Goal: Task Accomplishment & Management: Use online tool/utility

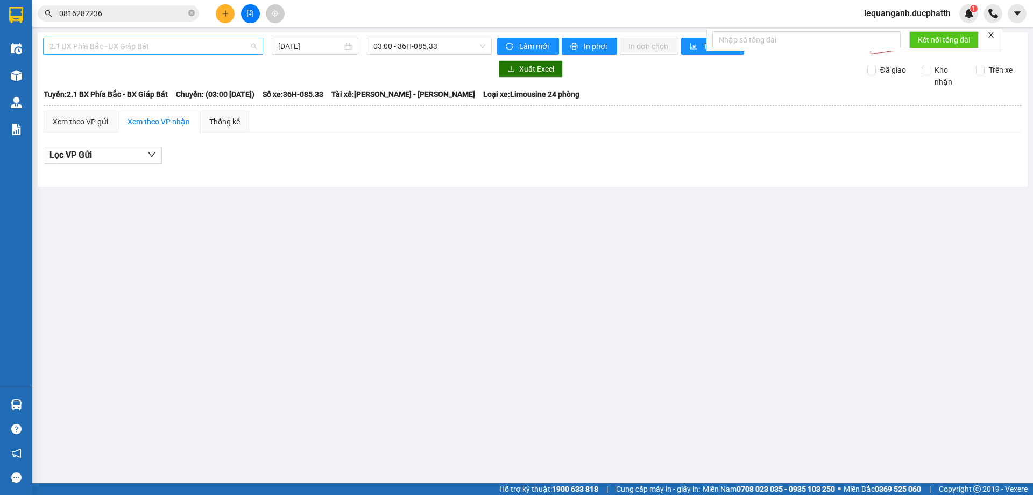
click at [165, 52] on span "2.1 BX Phía Bắc - BX Giáp Bát" at bounding box center [153, 46] width 207 height 16
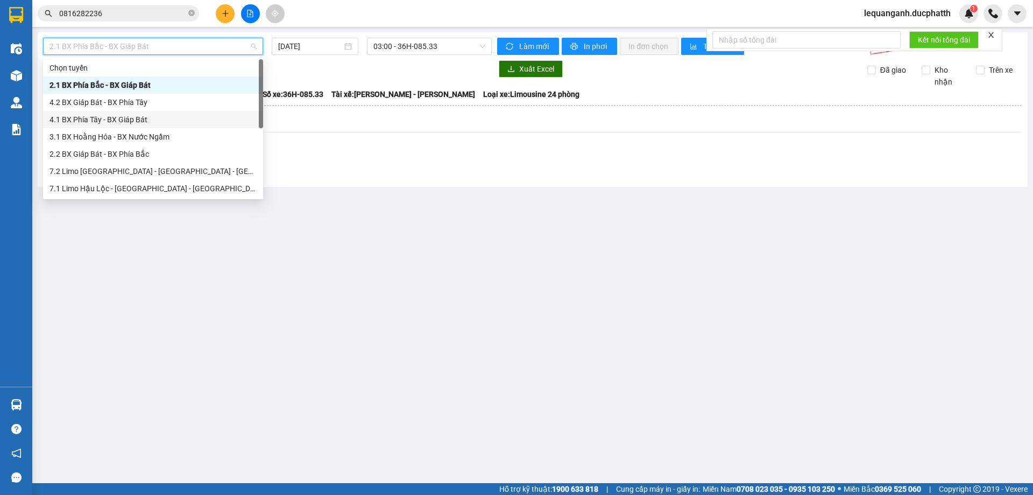
click at [140, 116] on div "4.1 BX Phía Tây - BX Giáp Bát" at bounding box center [153, 120] width 207 height 12
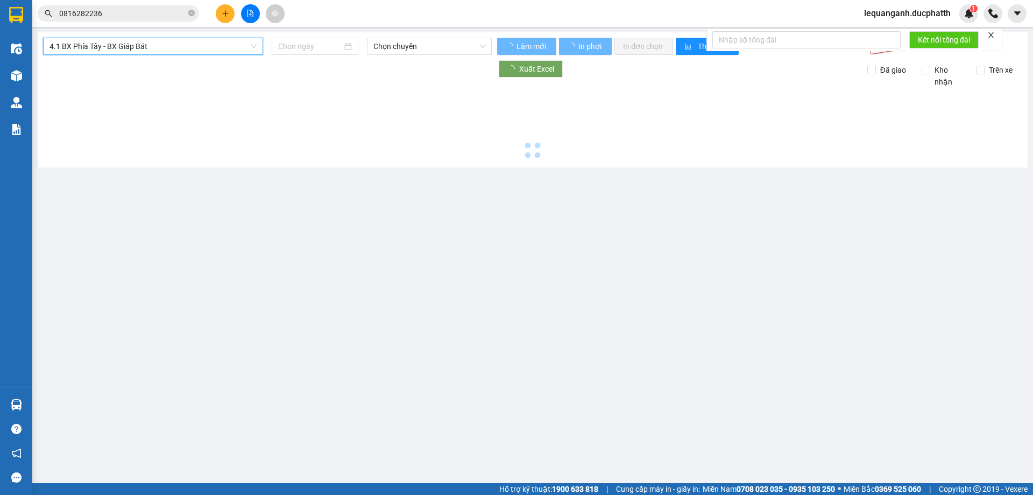
type input "[DATE]"
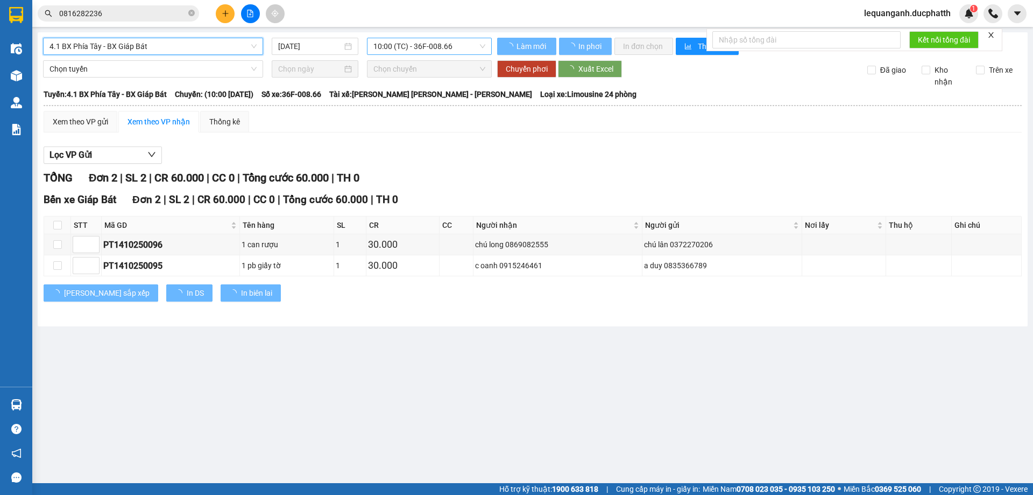
click at [436, 52] on span "10:00 (TC) - 36F-008.66" at bounding box center [430, 46] width 112 height 16
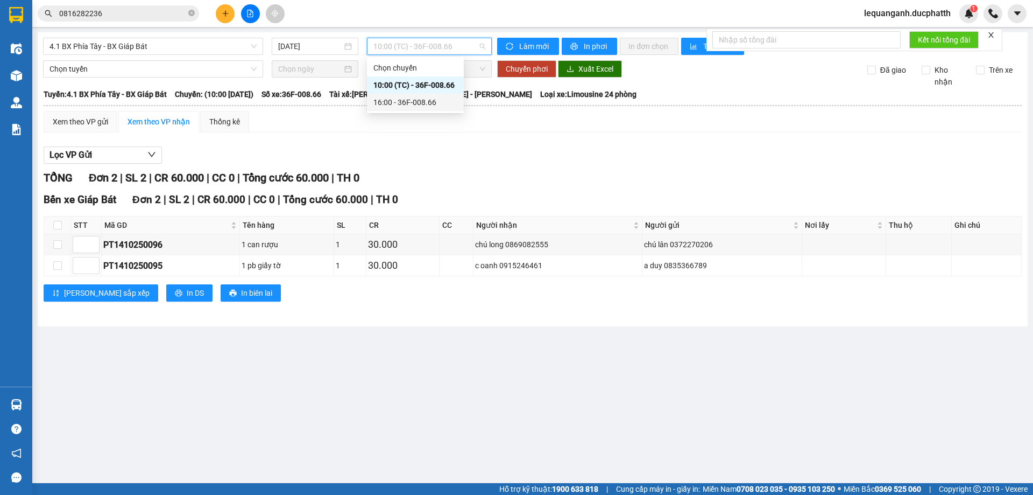
click at [448, 123] on div "Xem theo VP gửi Xem theo VP nhận Thống kê" at bounding box center [533, 122] width 978 height 22
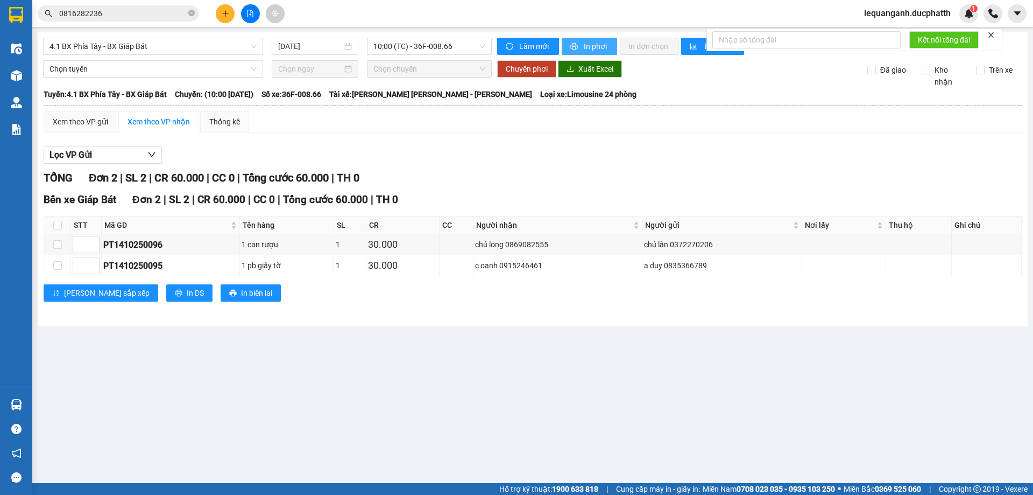
click at [595, 48] on span "In phơi" at bounding box center [596, 46] width 25 height 12
click at [391, 375] on main "4.1 BX Phía Tây - BX Giáp Bát 14/10/2025 10:00 (TC) - 36F-008.66 Làm mới In phơ…" at bounding box center [516, 241] width 1033 height 483
click at [381, 352] on main "4.1 BX Phía Tây - BX Giáp Bát 14/10/2025 10:00 (TC) - 36F-008.66 Làm mới In phơ…" at bounding box center [516, 241] width 1033 height 483
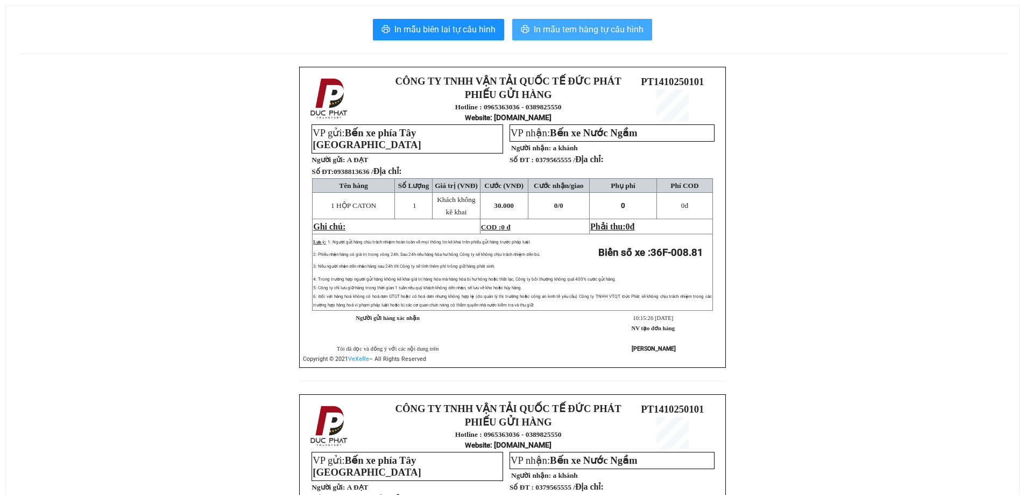
click at [544, 36] on span "In mẫu tem hàng tự cấu hình" at bounding box center [589, 29] width 110 height 13
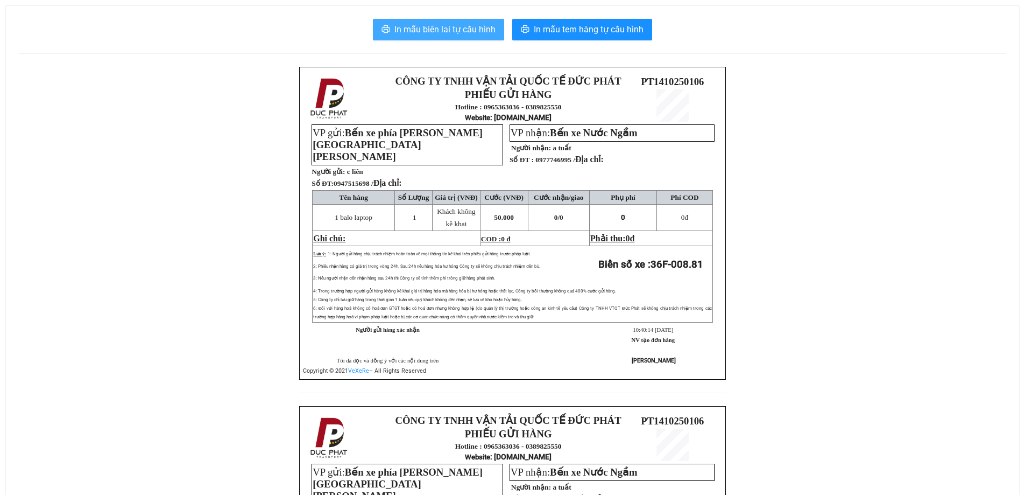
click at [469, 36] on span "In mẫu biên lai tự cấu hình" at bounding box center [444, 29] width 101 height 13
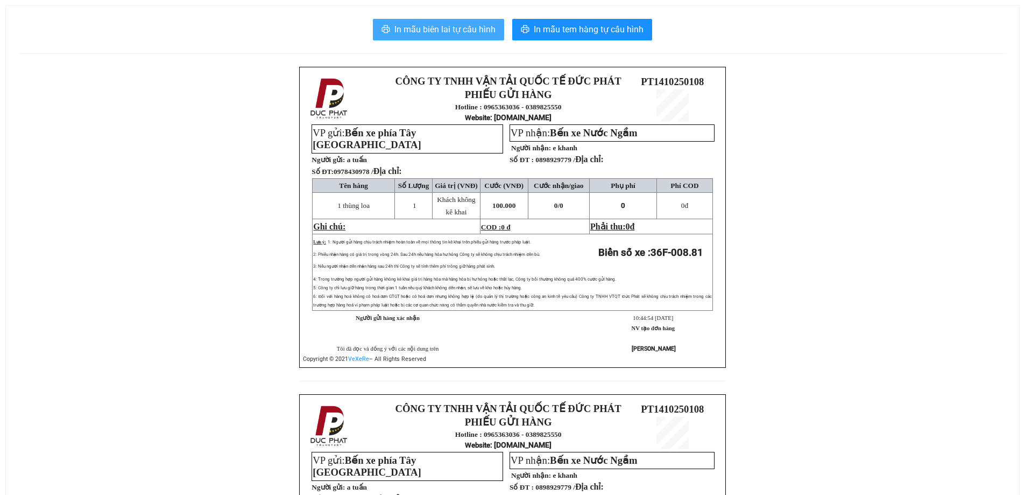
click at [469, 31] on span "In mẫu biên lai tự cấu hình" at bounding box center [444, 29] width 101 height 13
click at [797, 246] on div "CÔNG TY TNHH VẬN TẢI QUỐC TẾ ĐỨC PHÁT PHIẾU GỬI HÀNG Hotline : 0965363036 - 038…" at bounding box center [513, 394] width 988 height 654
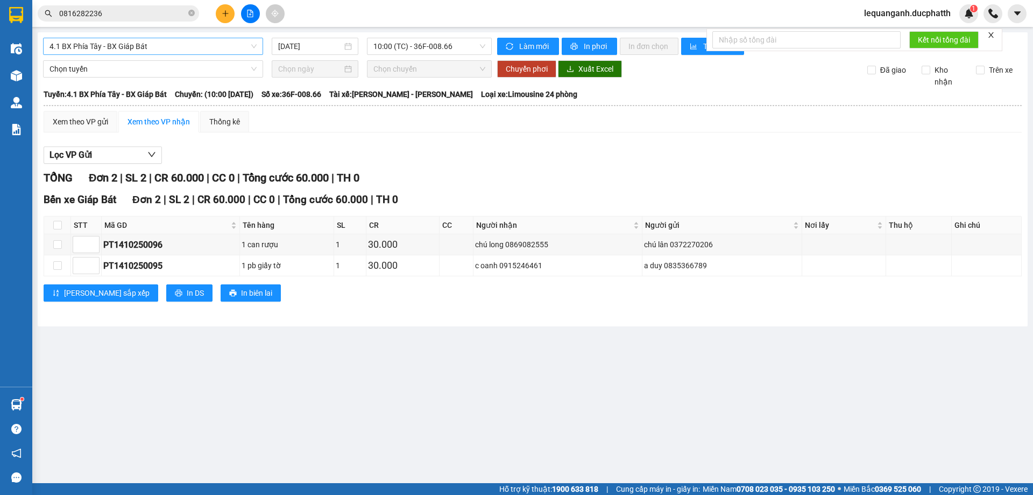
click at [187, 45] on span "4.1 BX Phía Tây - BX Giáp Bát" at bounding box center [153, 46] width 207 height 16
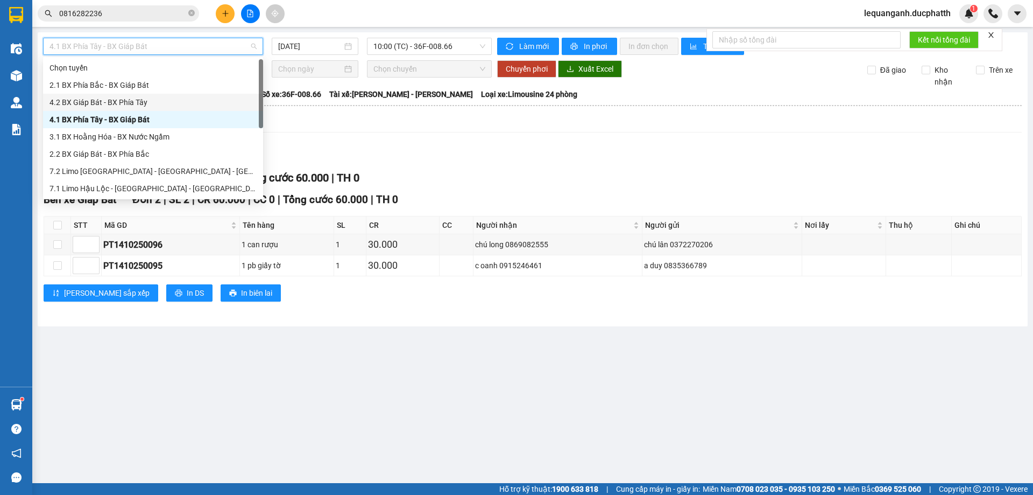
scroll to position [121, 0]
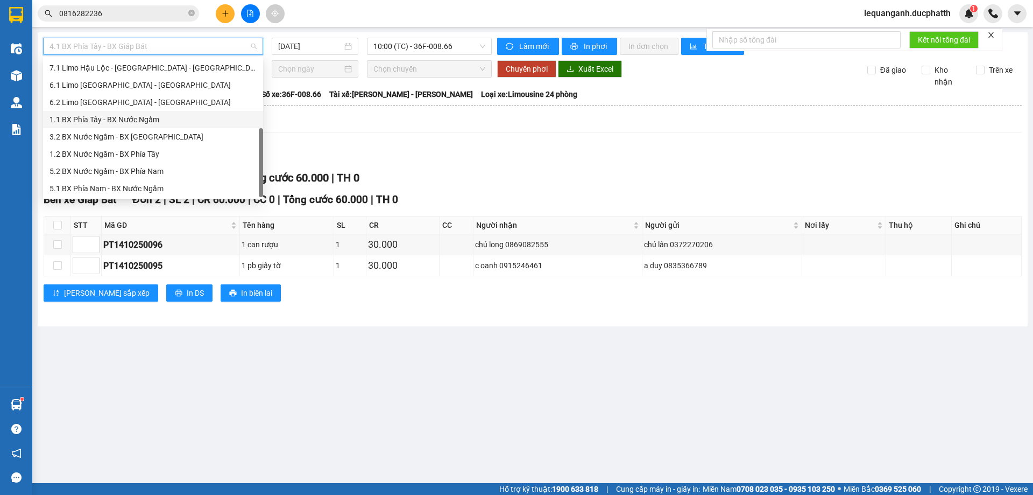
click at [114, 118] on div "1.1 BX Phía Tây - BX Nước Ngầm" at bounding box center [153, 120] width 207 height 12
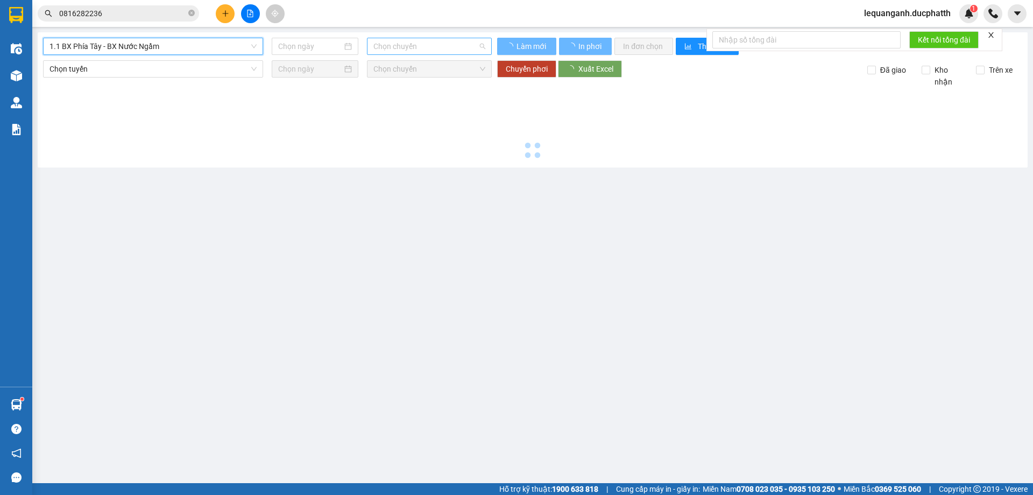
click at [405, 50] on span "Chọn chuyến" at bounding box center [430, 46] width 112 height 16
type input "[DATE]"
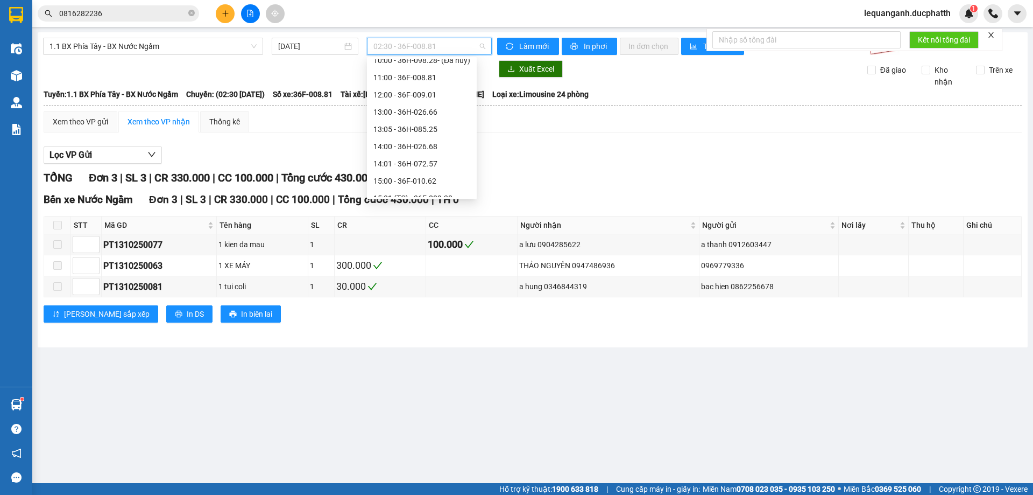
scroll to position [166, 0]
click at [401, 130] on div "11:00 - 36F-008.81" at bounding box center [422, 126] width 97 height 12
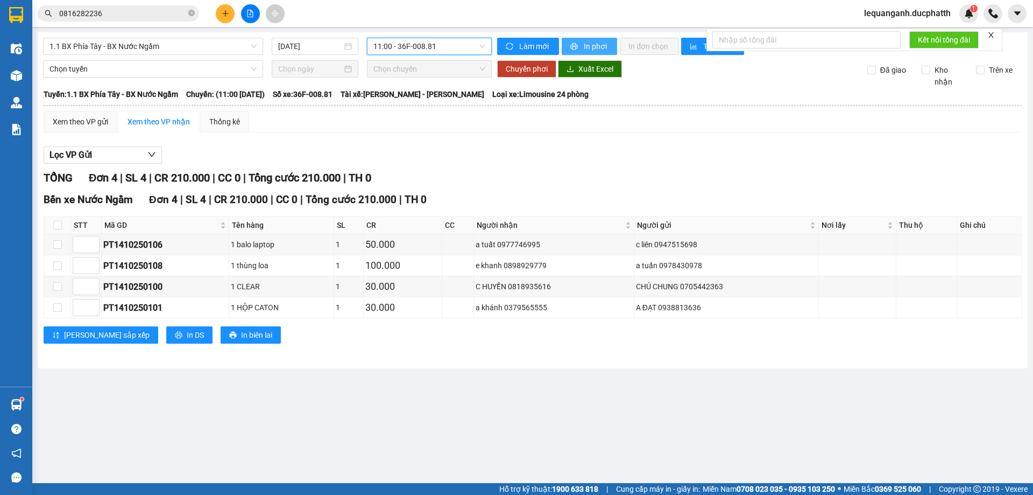
click at [605, 51] on span "In phơi" at bounding box center [596, 46] width 25 height 12
